Goal: Transaction & Acquisition: Purchase product/service

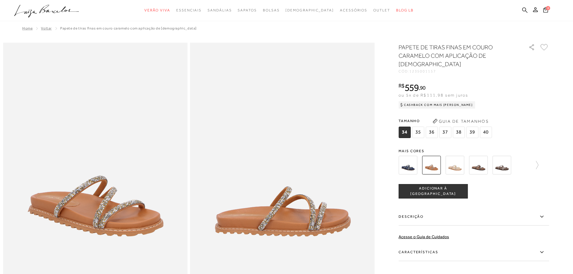
click at [525, 8] on icon at bounding box center [525, 9] width 5 height 5
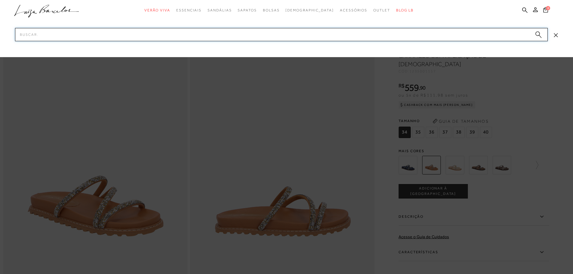
click at [449, 34] on input "Pesquisar" at bounding box center [281, 34] width 533 height 13
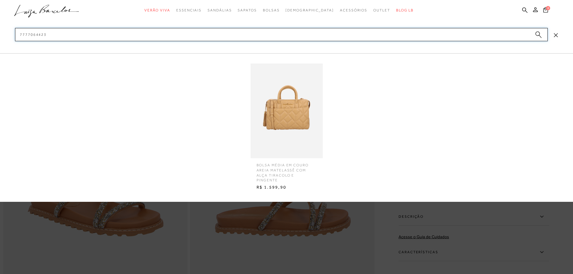
type input "7777064423"
click at [286, 132] on img at bounding box center [287, 111] width 72 height 95
